Goal: Find specific page/section: Find specific page/section

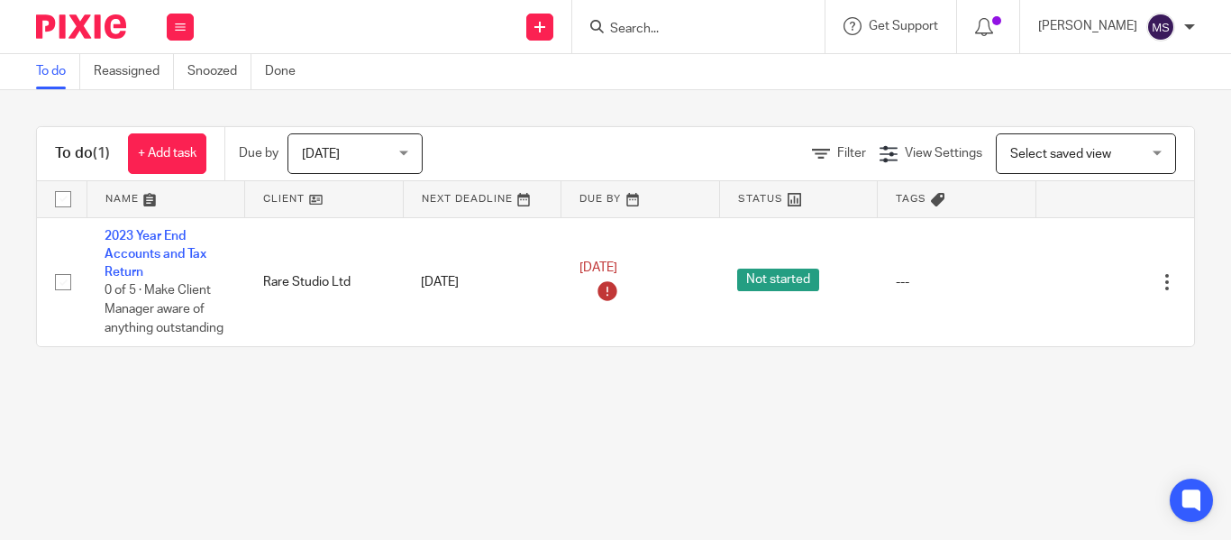
click at [610, 24] on input "Search" at bounding box center [690, 30] width 162 height 16
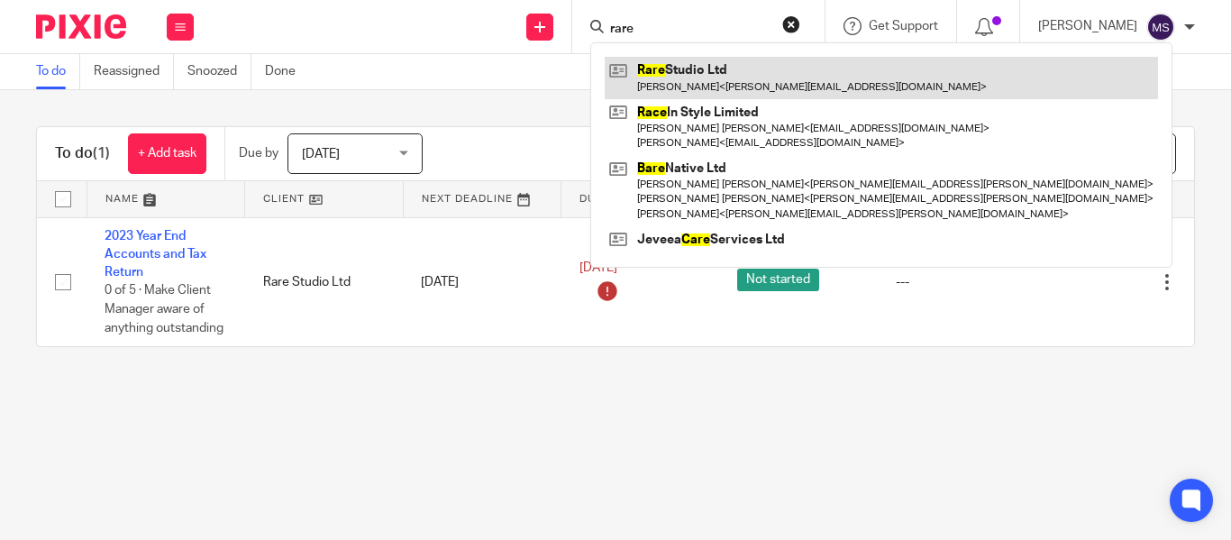
type input "rare"
click at [690, 75] on link at bounding box center [882, 77] width 554 height 41
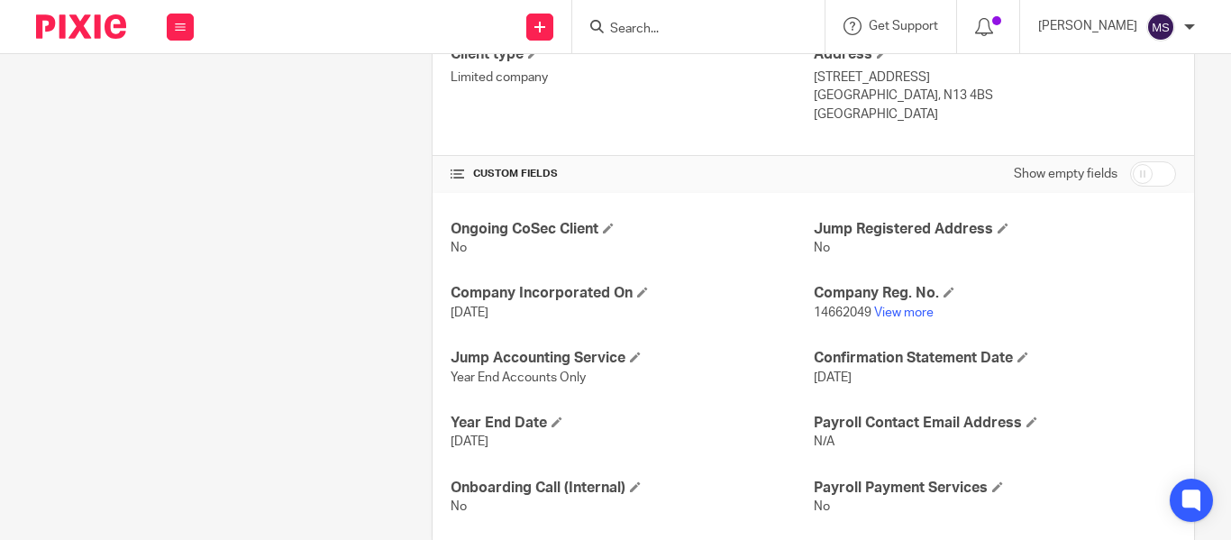
scroll to position [562, 0]
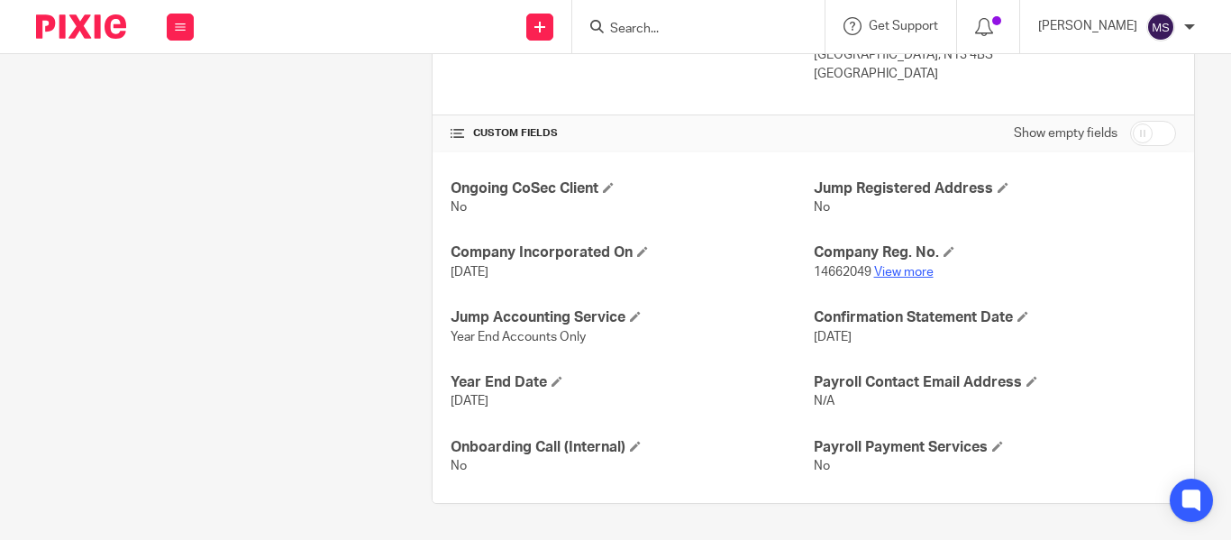
click at [903, 278] on link "View more" at bounding box center [903, 272] width 59 height 13
click at [626, 31] on input "Search" at bounding box center [690, 30] width 162 height 16
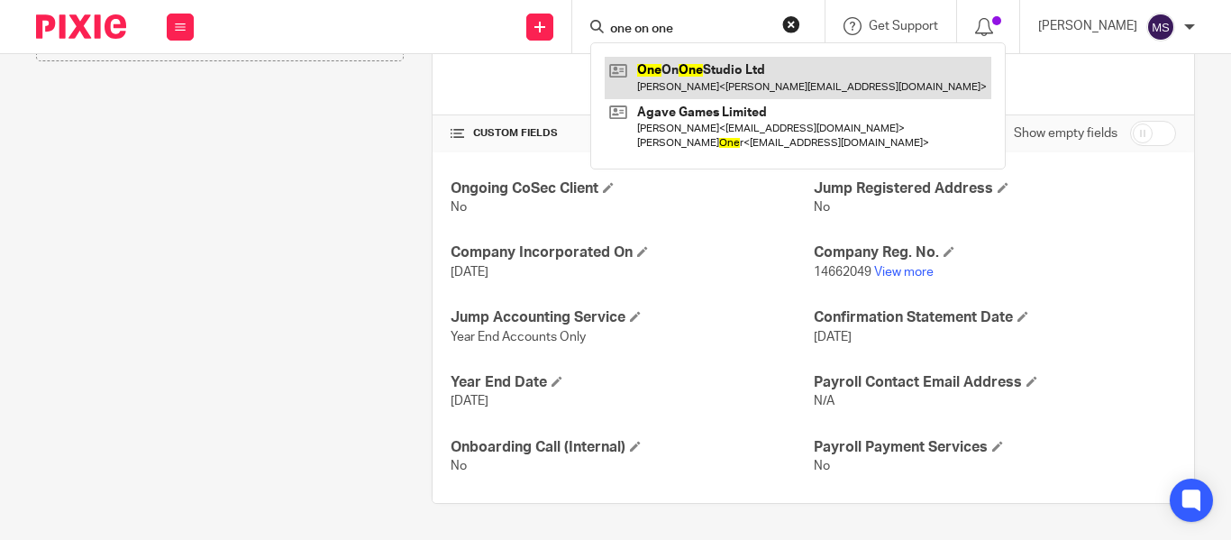
type input "one on one"
click at [684, 79] on link at bounding box center [798, 77] width 387 height 41
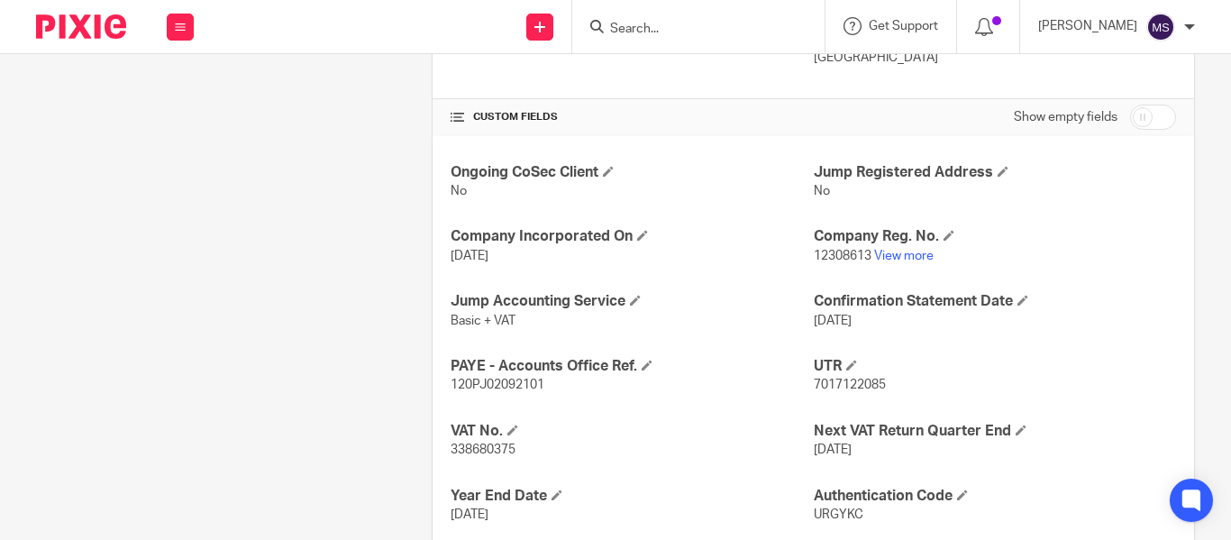
scroll to position [580, 0]
click at [889, 257] on link "View more" at bounding box center [903, 254] width 59 height 13
